Goal: Find specific page/section: Find specific page/section

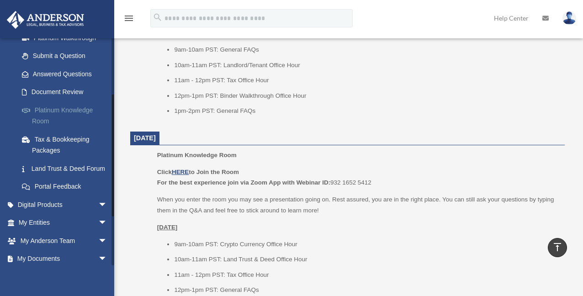
scroll to position [137, 0]
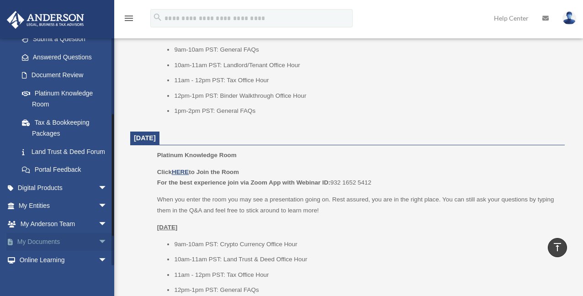
click at [61, 251] on link "My Documents arrow_drop_down" at bounding box center [63, 242] width 115 height 18
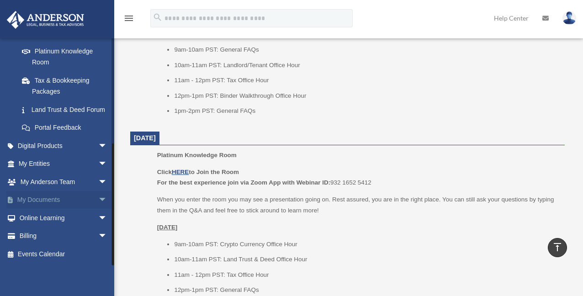
click at [98, 200] on span "arrow_drop_down" at bounding box center [107, 200] width 18 height 19
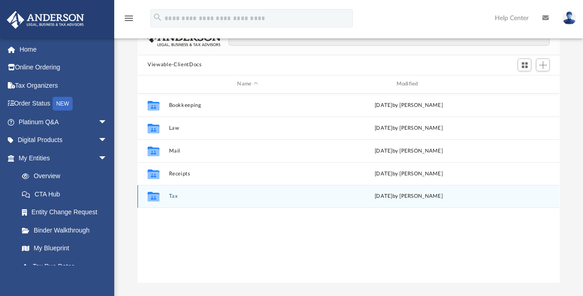
scroll to position [91, 0]
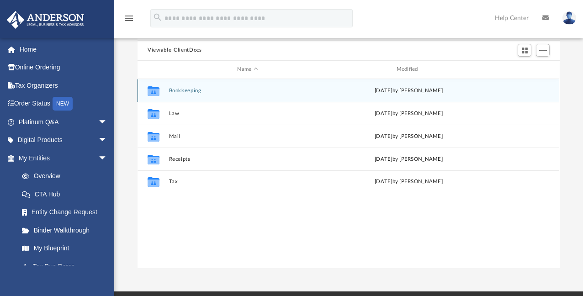
click at [189, 90] on button "Bookkeeping" at bounding box center [247, 90] width 157 height 6
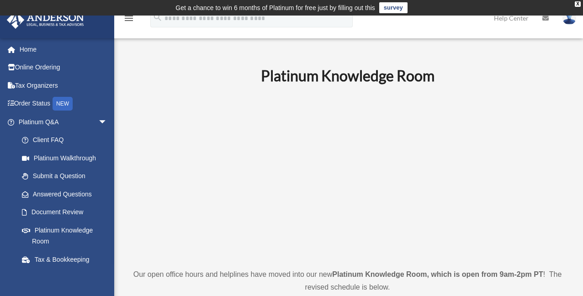
scroll to position [500, 0]
